Goal: Task Accomplishment & Management: Manage account settings

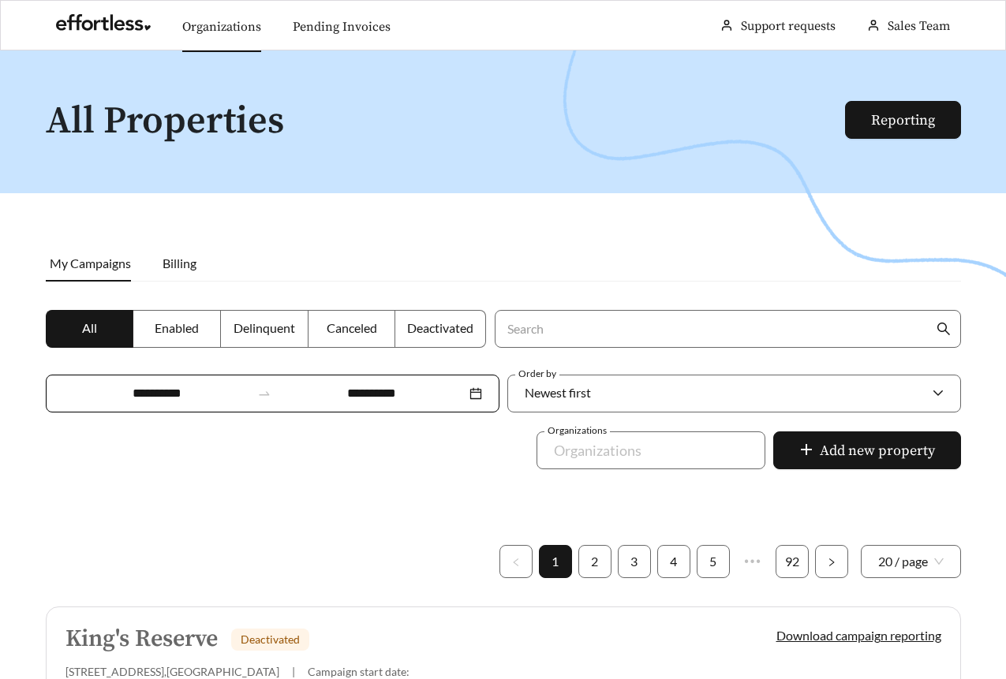
click at [197, 32] on link "Organizations" at bounding box center [221, 27] width 79 height 16
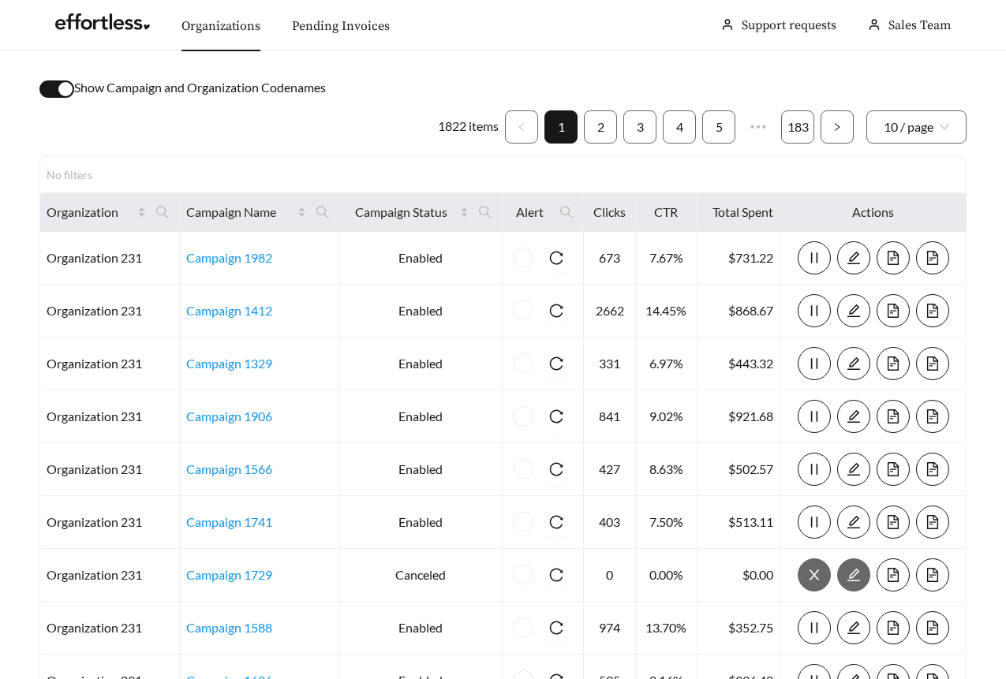
click at [66, 87] on div "button" at bounding box center [65, 89] width 14 height 14
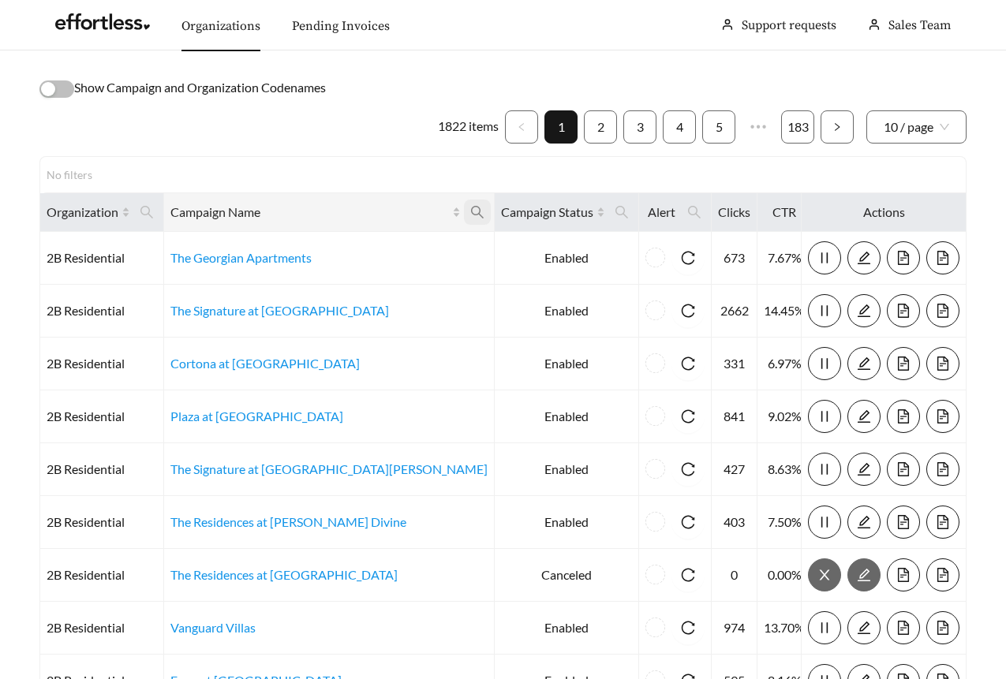
click at [470, 210] on icon "search" at bounding box center [477, 212] width 14 height 14
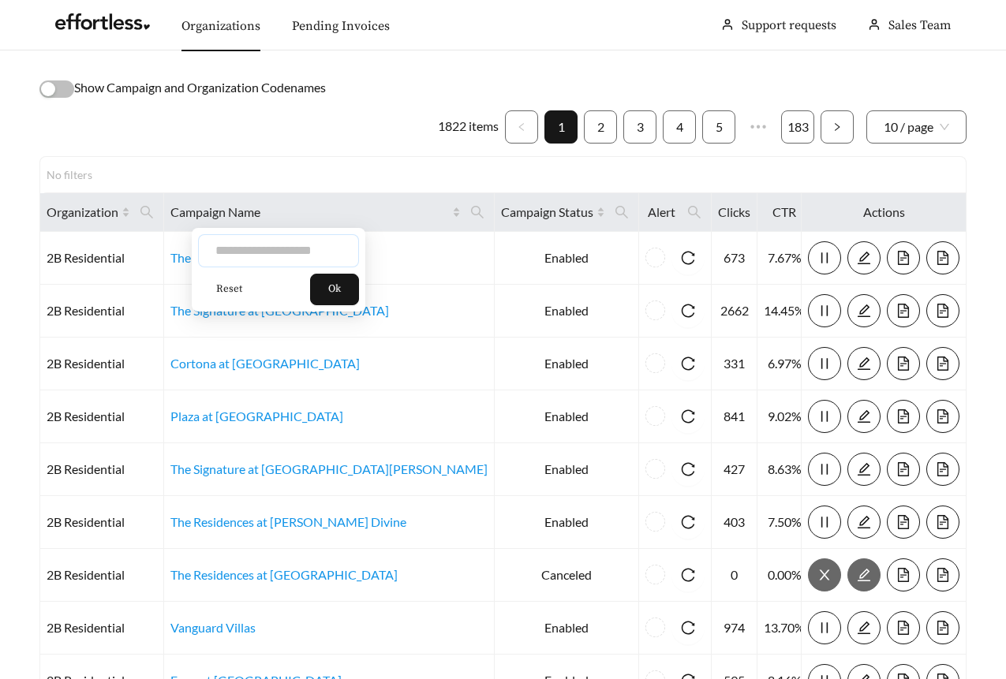
click at [330, 250] on input "text" at bounding box center [278, 250] width 161 height 33
type input "********"
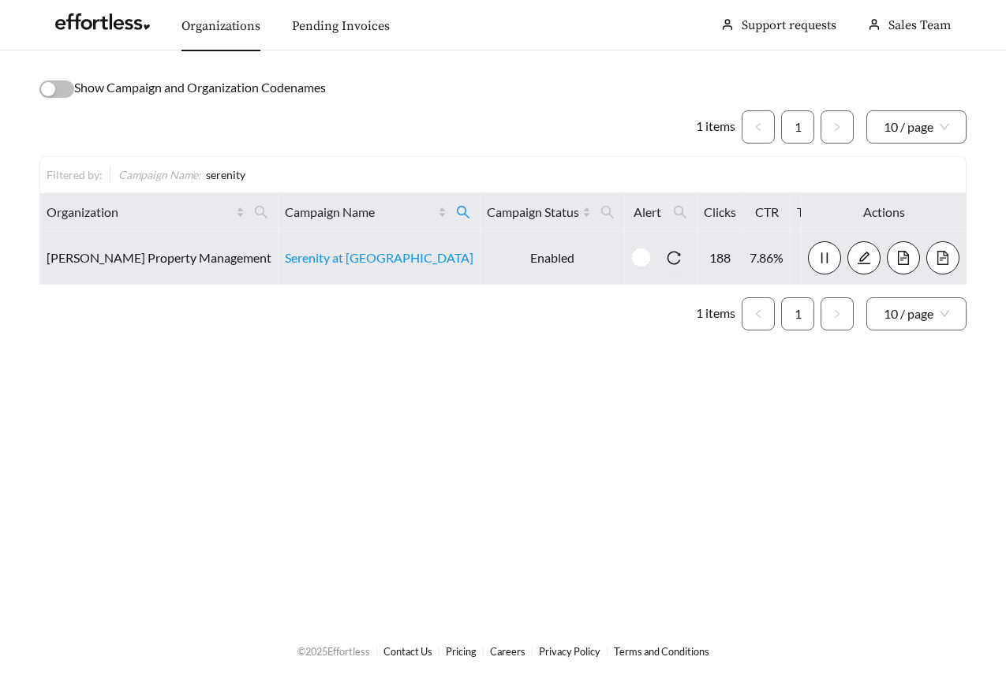
click at [937, 256] on icon "file-text" at bounding box center [943, 258] width 14 height 14
click at [896, 256] on icon "file-text" at bounding box center [903, 258] width 14 height 14
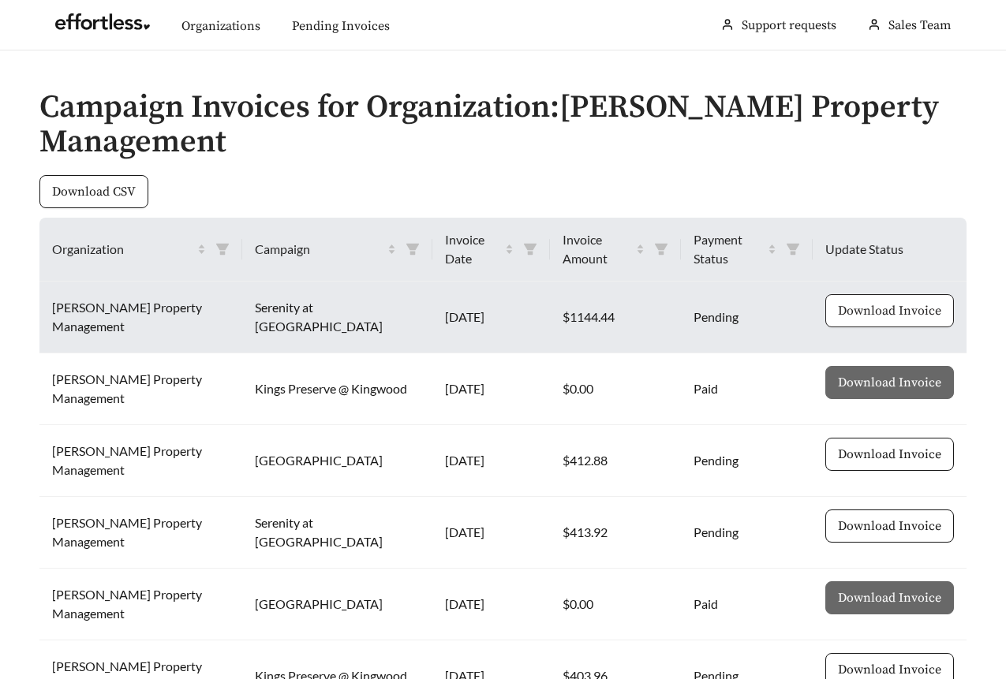
click at [890, 303] on span "Download Invoice" at bounding box center [889, 310] width 103 height 19
